Goal: Task Accomplishment & Management: Use online tool/utility

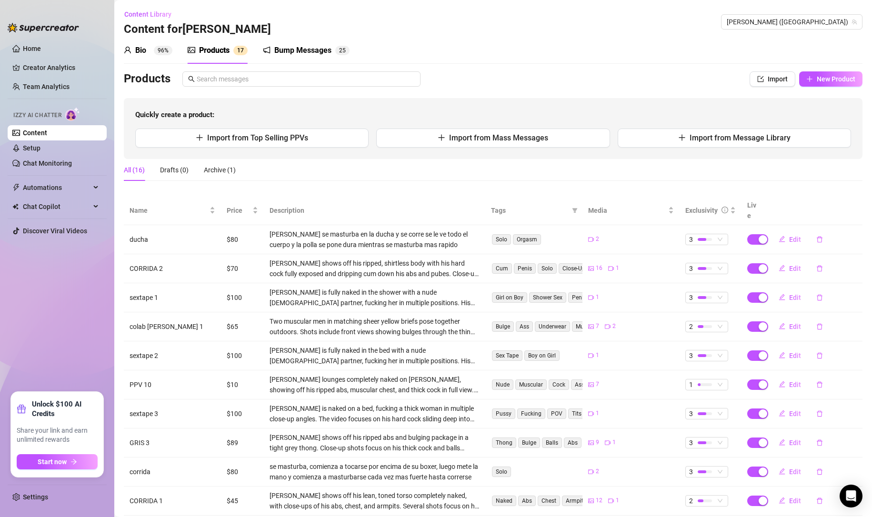
scroll to position [43, 0]
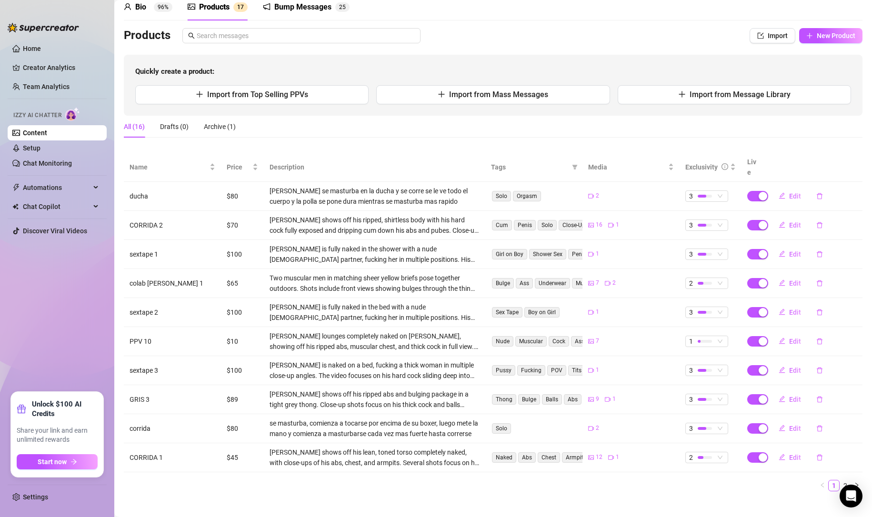
click at [30, 160] on link "Chat Monitoring" at bounding box center [47, 164] width 49 height 8
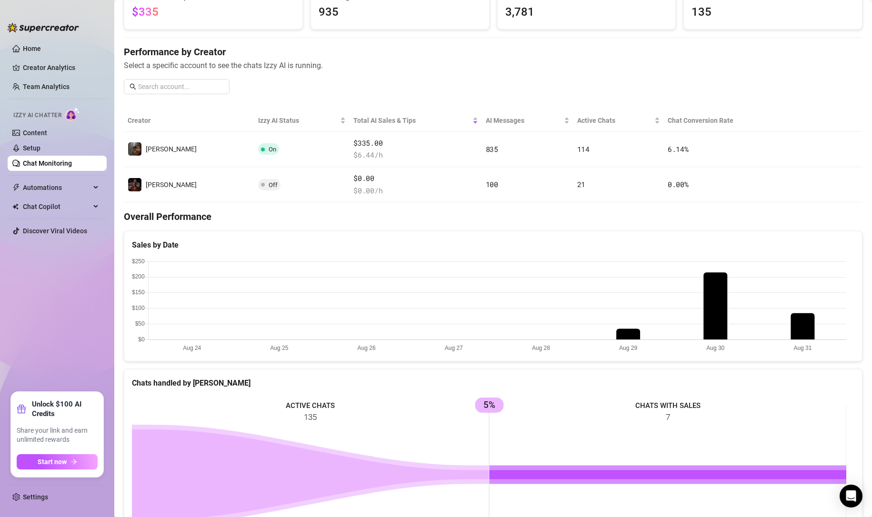
scroll to position [63, 0]
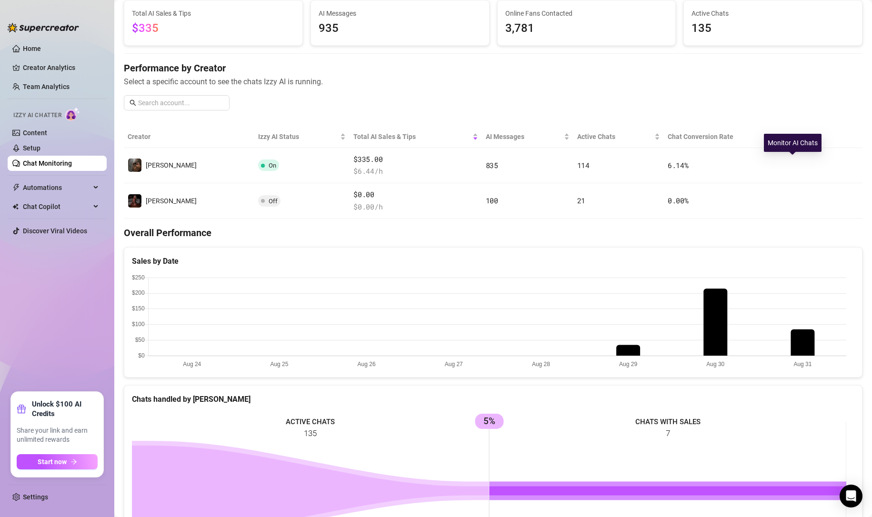
click at [799, 166] on button "button" at bounding box center [800, 165] width 15 height 15
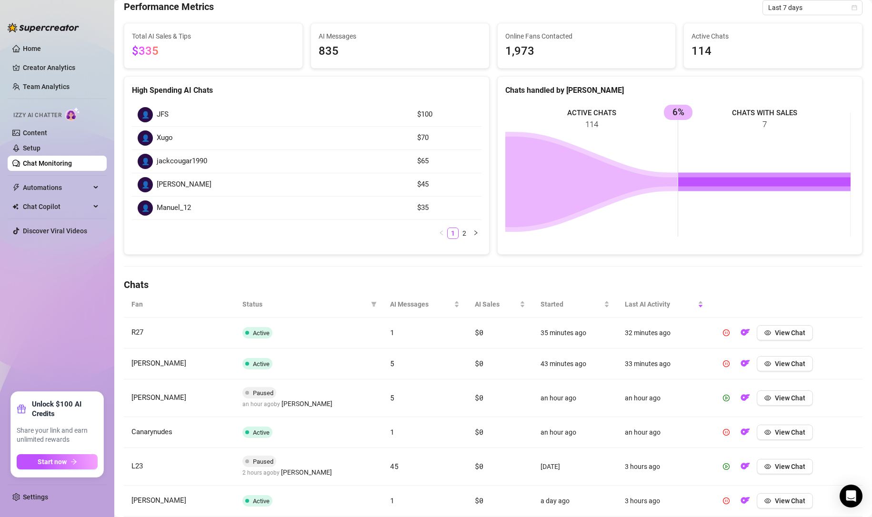
scroll to position [111, 0]
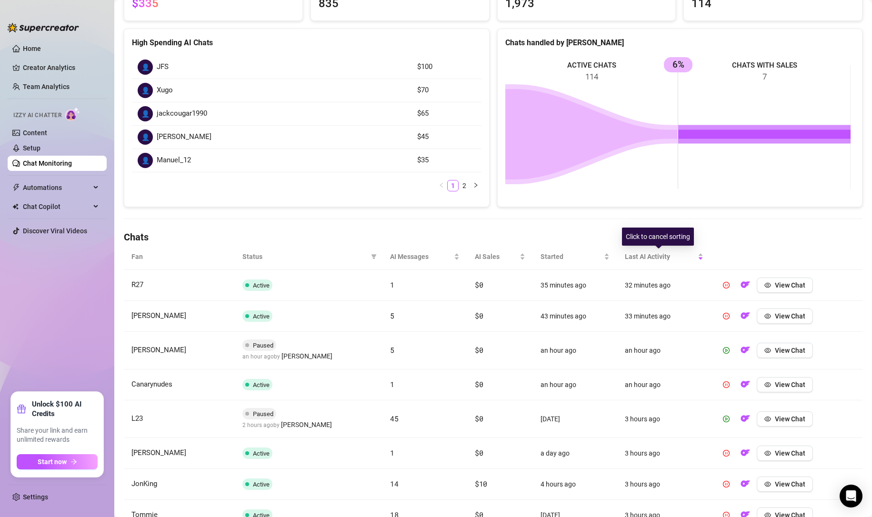
click at [661, 260] on span "Last AI Activity" at bounding box center [660, 256] width 71 height 10
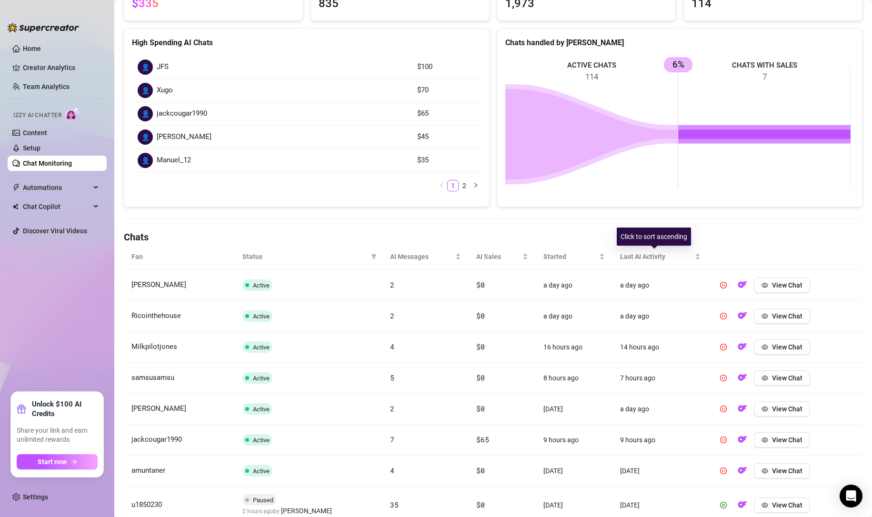
click at [661, 260] on span "Last AI Activity" at bounding box center [656, 256] width 73 height 10
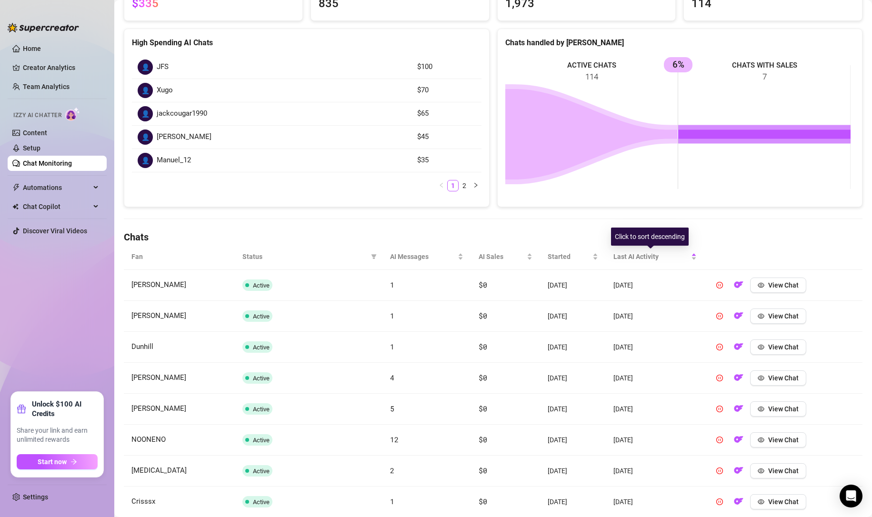
click at [661, 260] on span "Last AI Activity" at bounding box center [651, 256] width 76 height 10
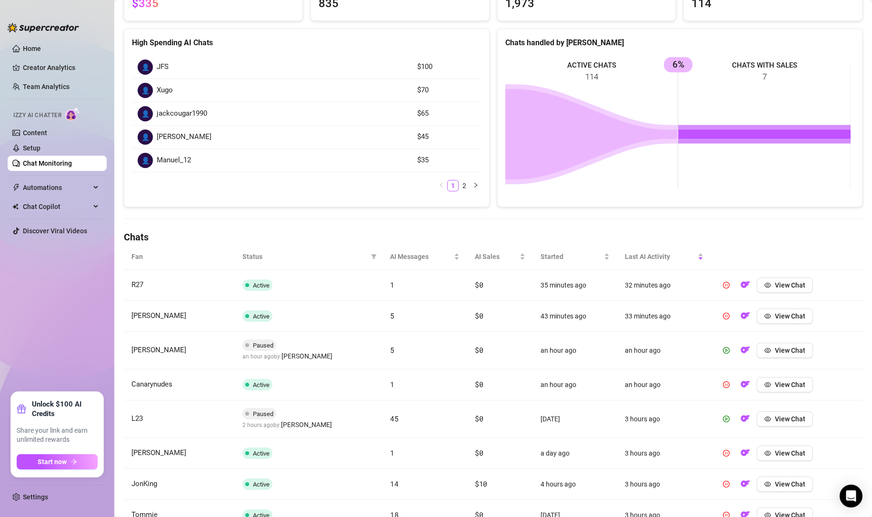
scroll to position [159, 0]
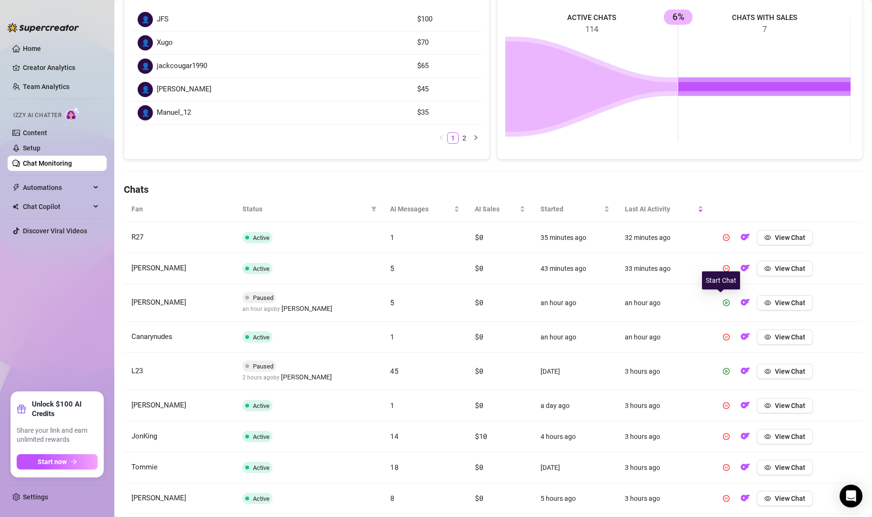
click at [723, 303] on icon "play-circle" at bounding box center [726, 303] width 7 height 7
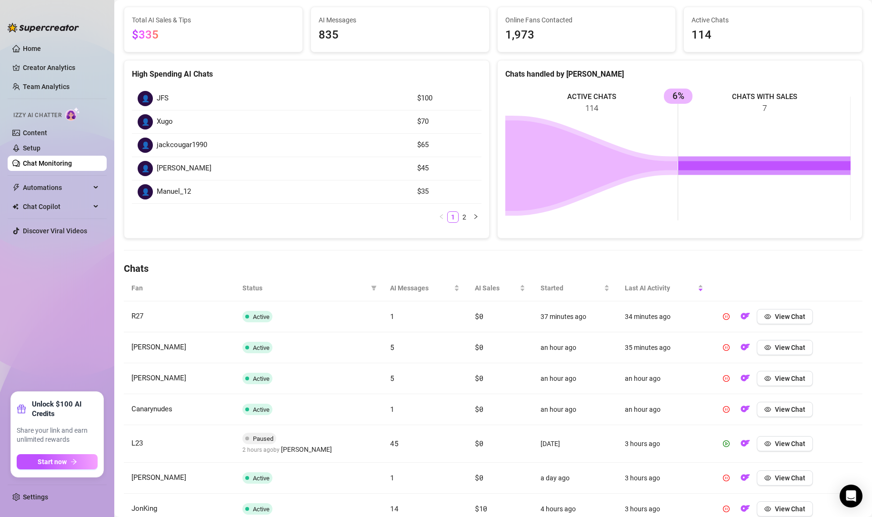
scroll to position [0, 0]
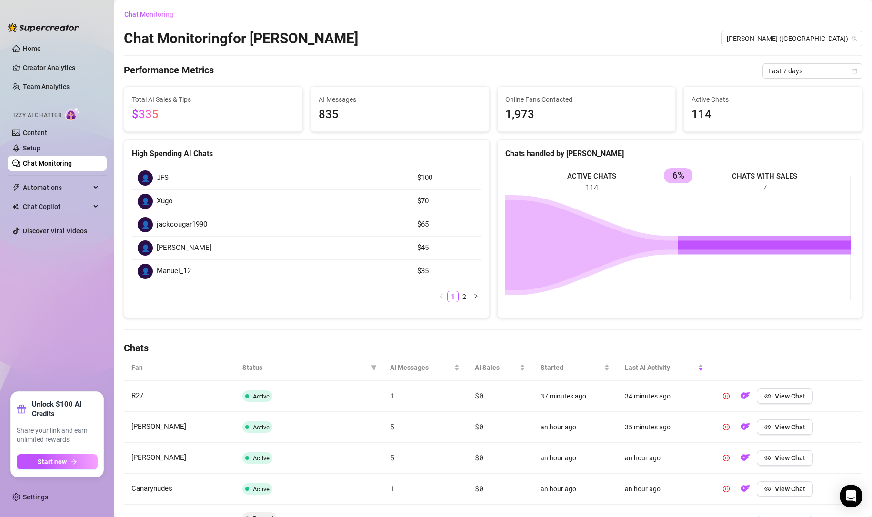
click at [459, 295] on link "2" at bounding box center [464, 296] width 10 height 10
click at [448, 224] on link "1" at bounding box center [453, 226] width 10 height 10
